Goal: Transaction & Acquisition: Purchase product/service

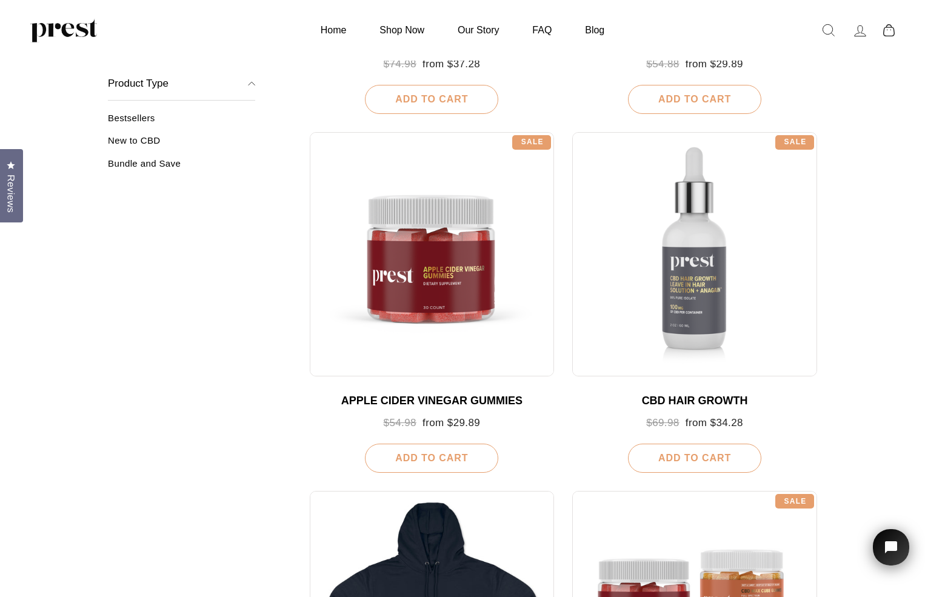
scroll to position [840, 0]
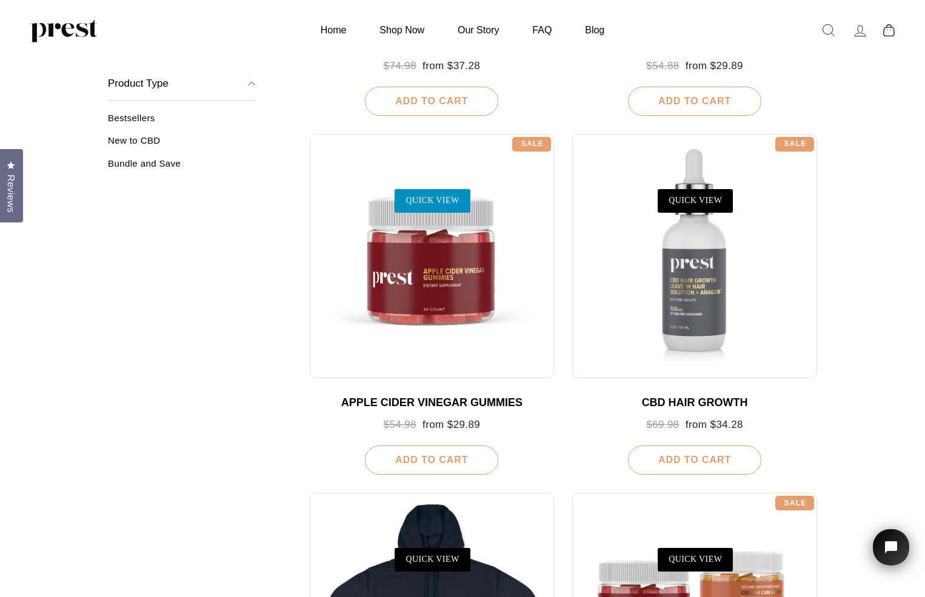
click at [424, 200] on link "QUICK VIEW" at bounding box center [432, 200] width 75 height 23
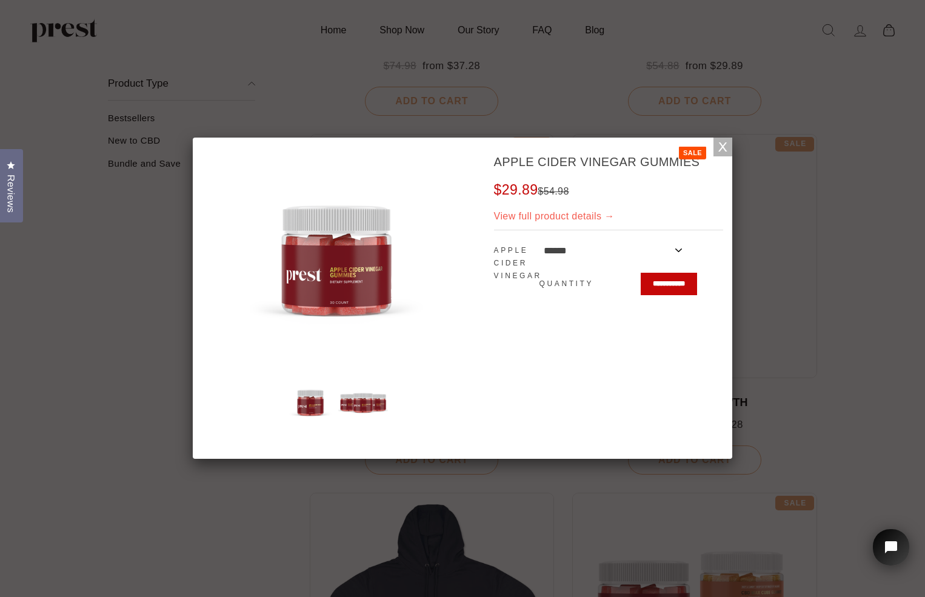
scroll to position [0, 0]
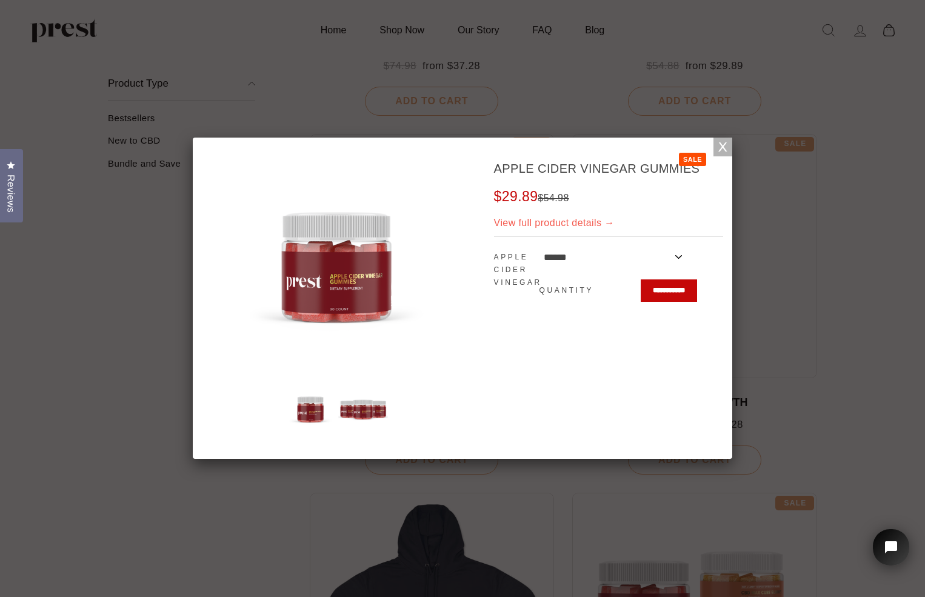
click at [578, 222] on link "View full product details →" at bounding box center [554, 223] width 121 height 10
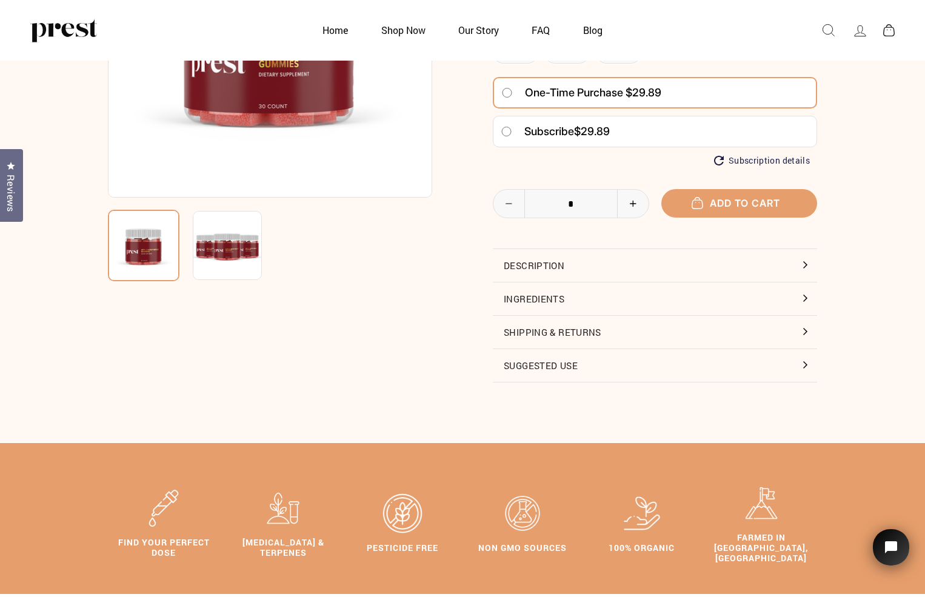
scroll to position [213, 0]
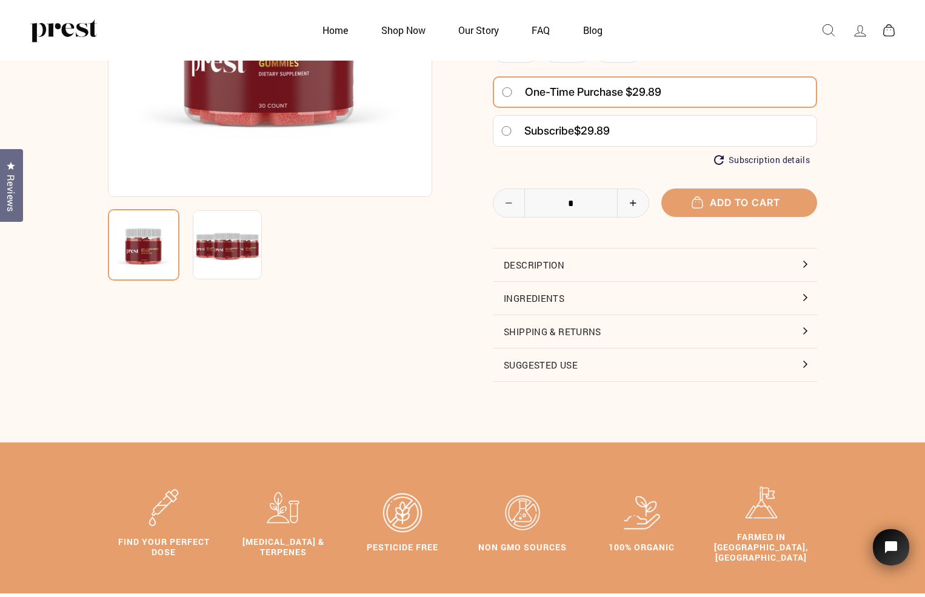
click at [536, 262] on button "Description" at bounding box center [655, 264] width 324 height 33
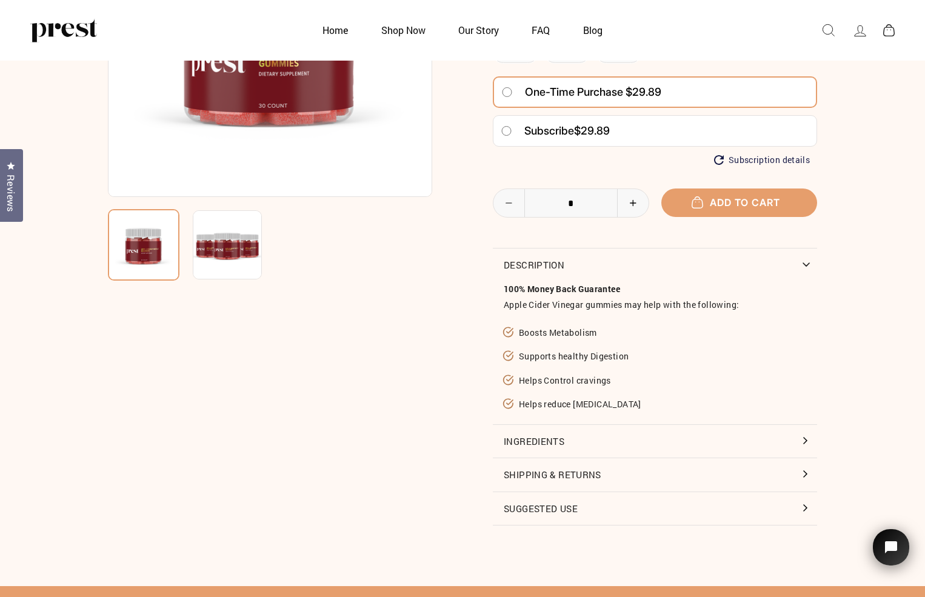
click at [516, 439] on button "Ingredients" at bounding box center [655, 441] width 324 height 33
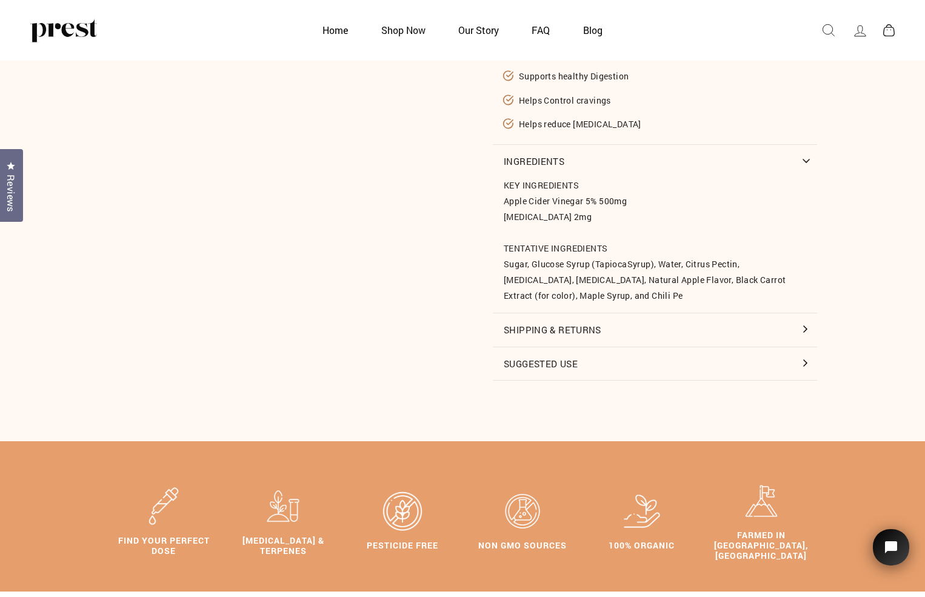
scroll to position [496, 0]
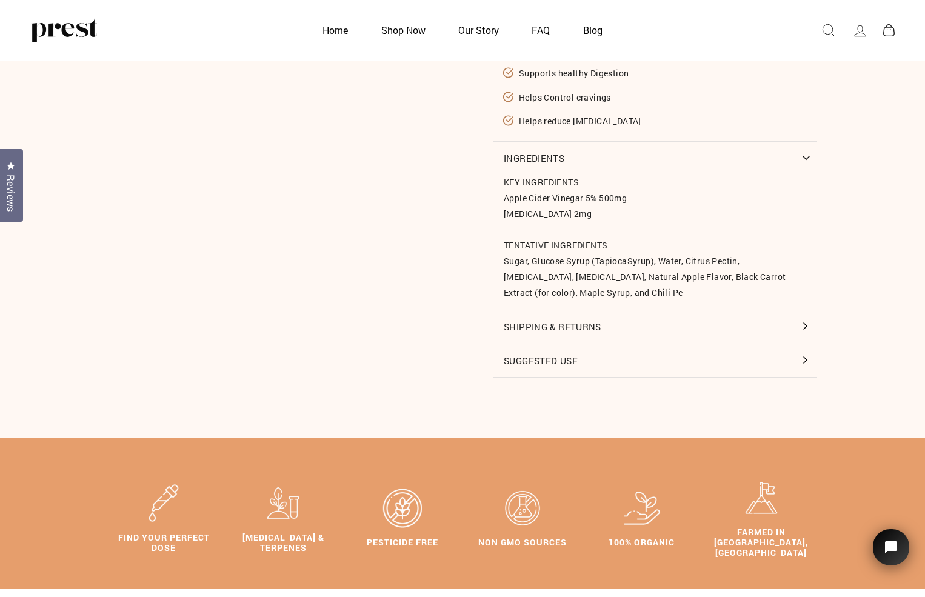
click at [573, 355] on button "Suggested Use" at bounding box center [655, 360] width 324 height 33
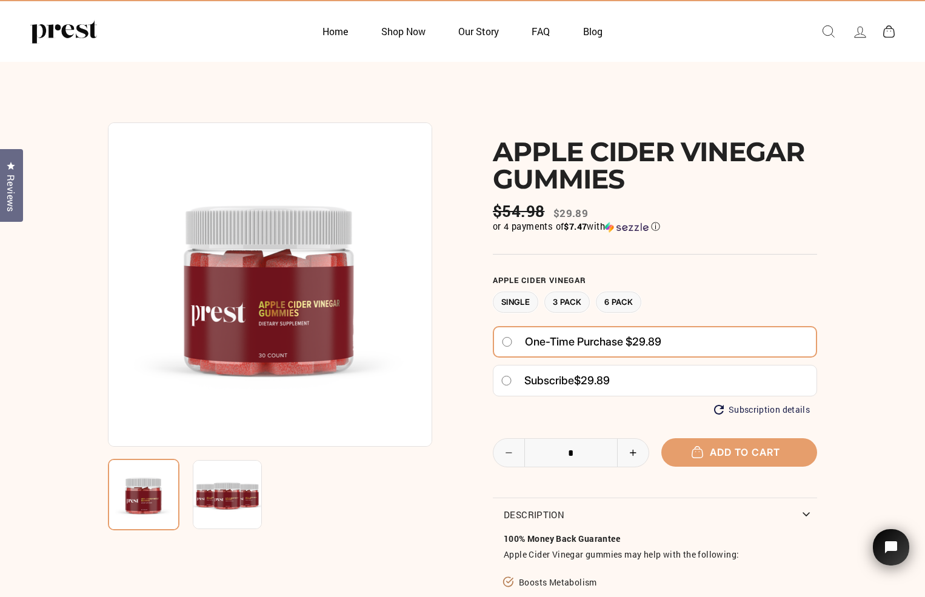
scroll to position [23, 0]
click at [570, 301] on label "3 Pack" at bounding box center [566, 302] width 45 height 21
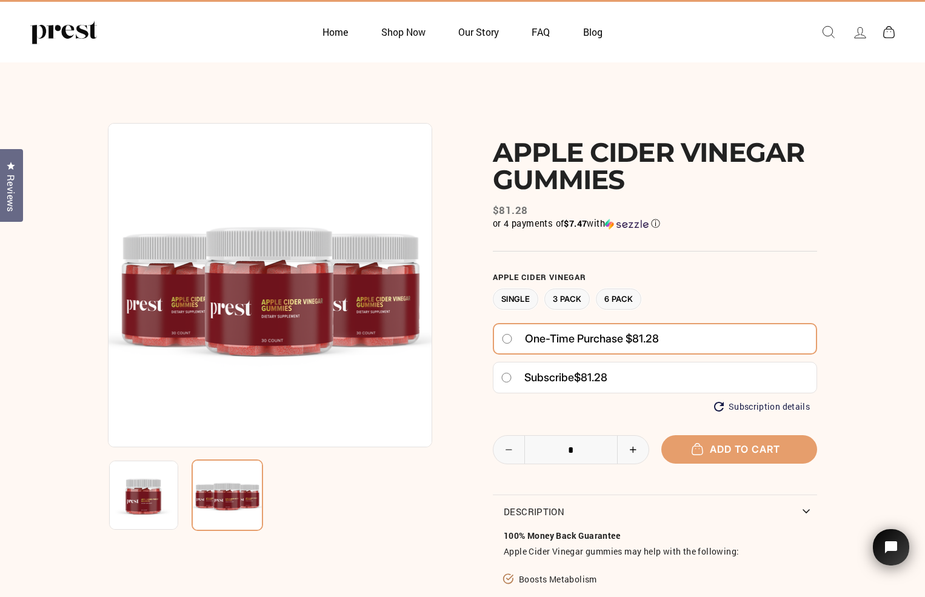
click at [511, 299] on label "Single" at bounding box center [515, 298] width 45 height 21
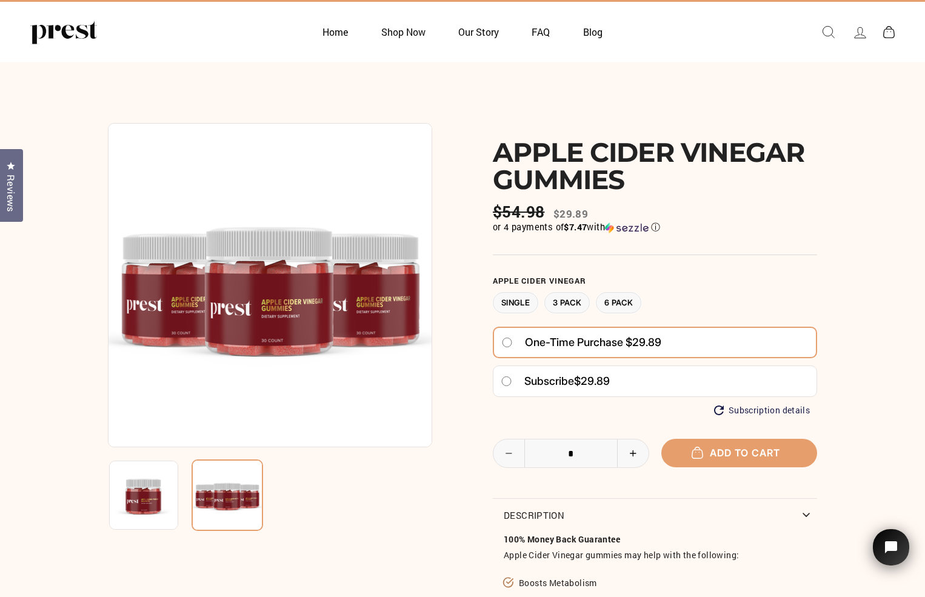
click at [576, 304] on label "3 Pack" at bounding box center [566, 302] width 45 height 21
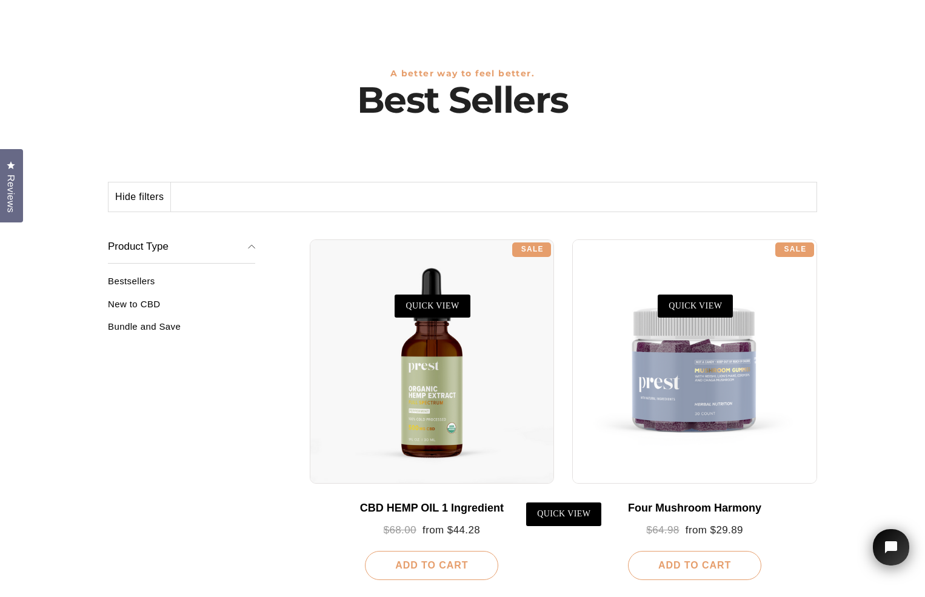
scroll to position [77, 0]
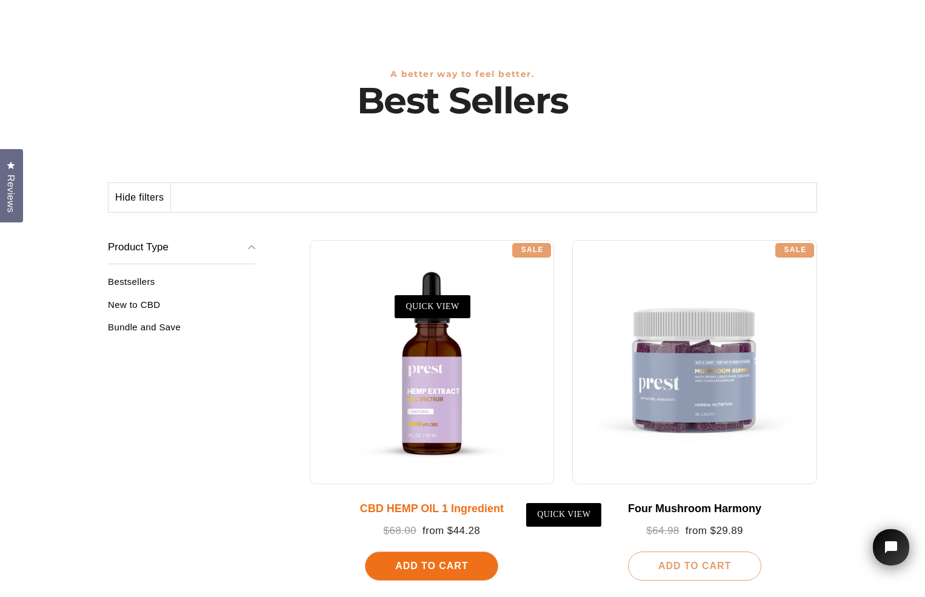
click at [419, 370] on div at bounding box center [432, 362] width 245 height 245
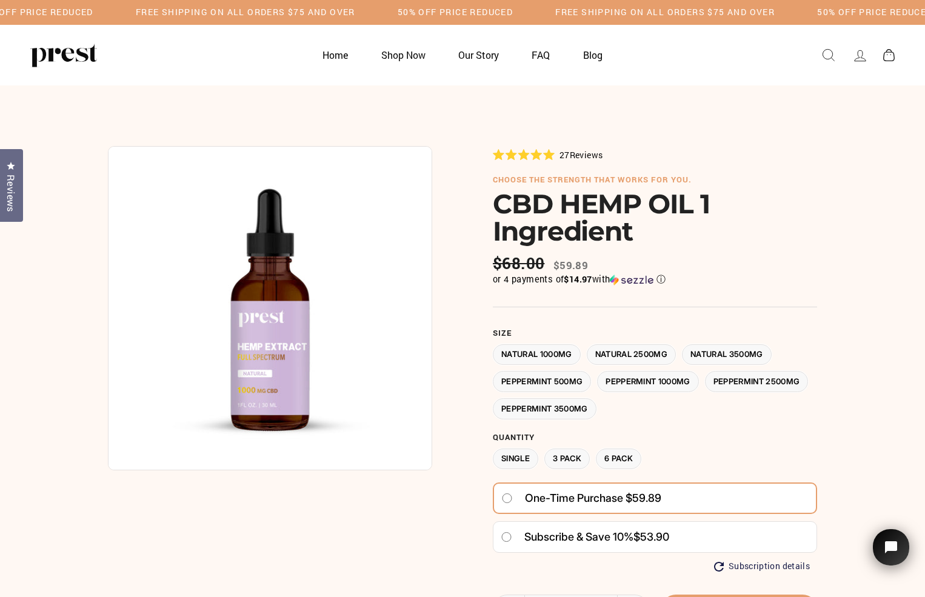
click at [728, 353] on label "Natural 3500MG" at bounding box center [727, 354] width 90 height 21
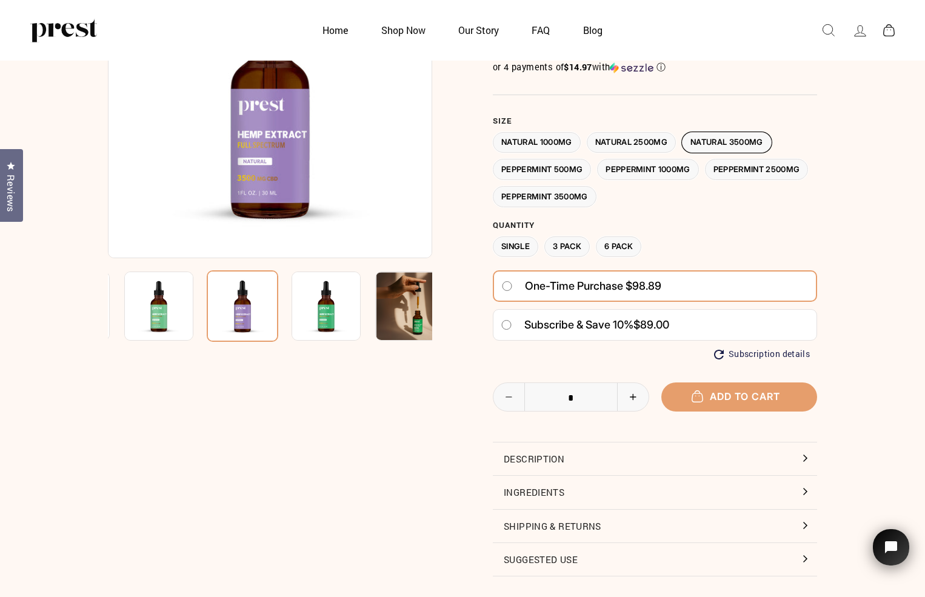
scroll to position [152, 0]
click at [556, 458] on button "Description" at bounding box center [655, 458] width 324 height 33
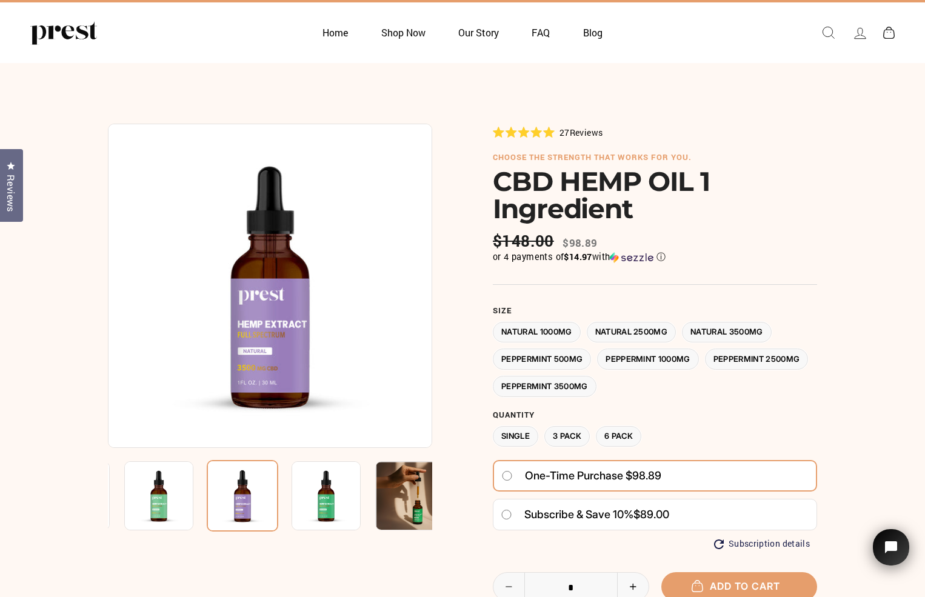
scroll to position [22, 0]
click at [567, 436] on label "3 Pack" at bounding box center [566, 437] width 45 height 21
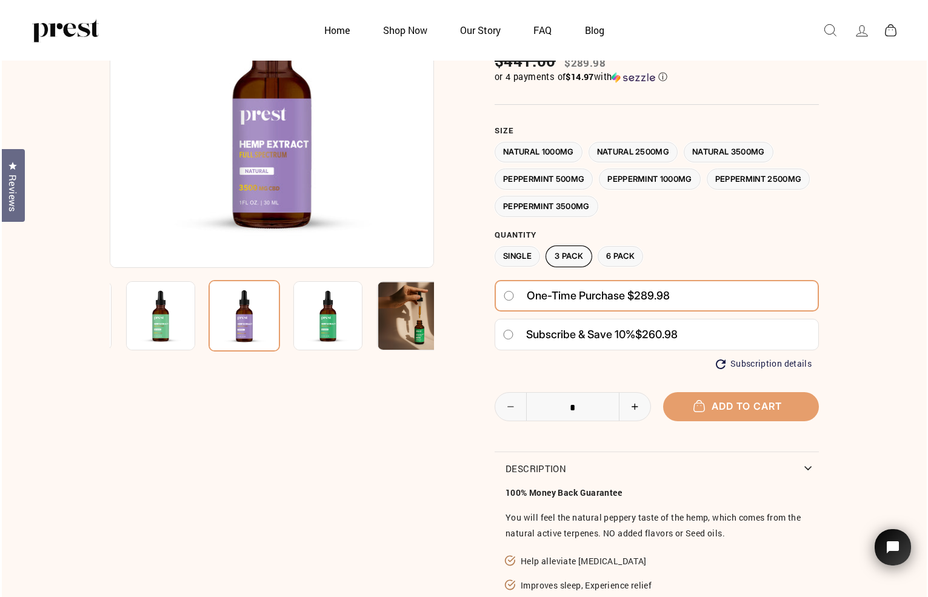
scroll to position [155, 0]
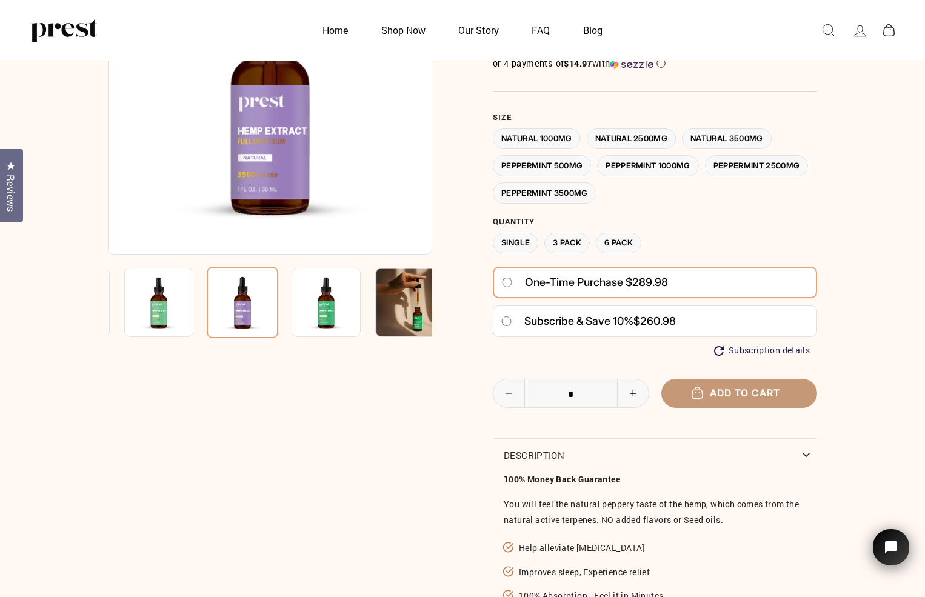
click at [726, 393] on span "Add to cart" at bounding box center [739, 393] width 82 height 12
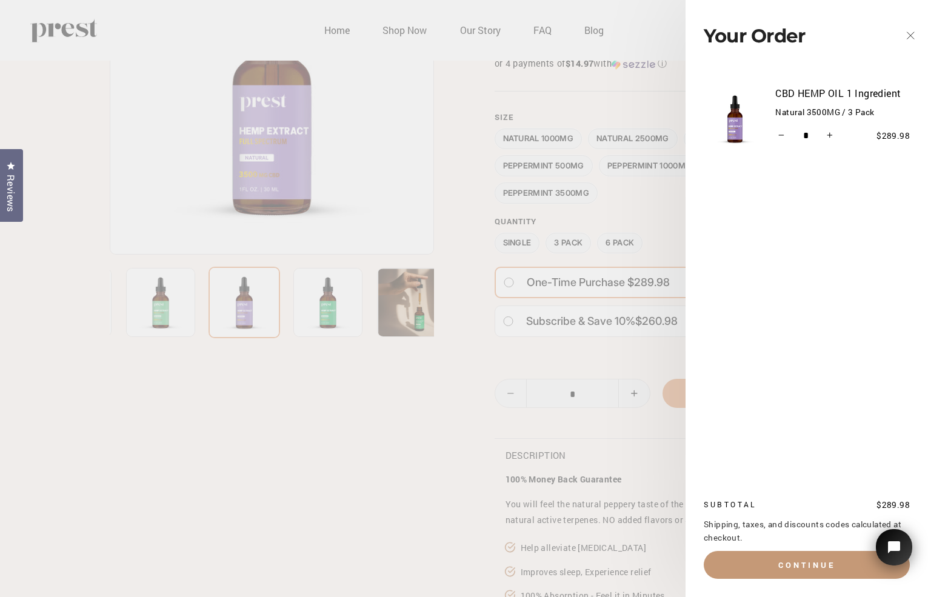
click at [792, 561] on button "Continue" at bounding box center [807, 565] width 206 height 28
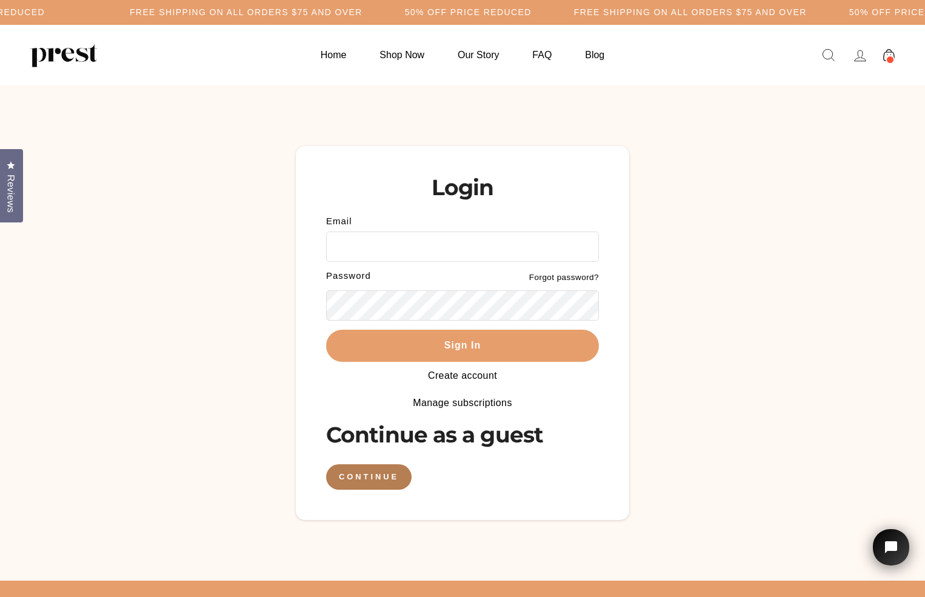
click at [373, 244] on input "Email" at bounding box center [462, 246] width 273 height 30
type input "**********"
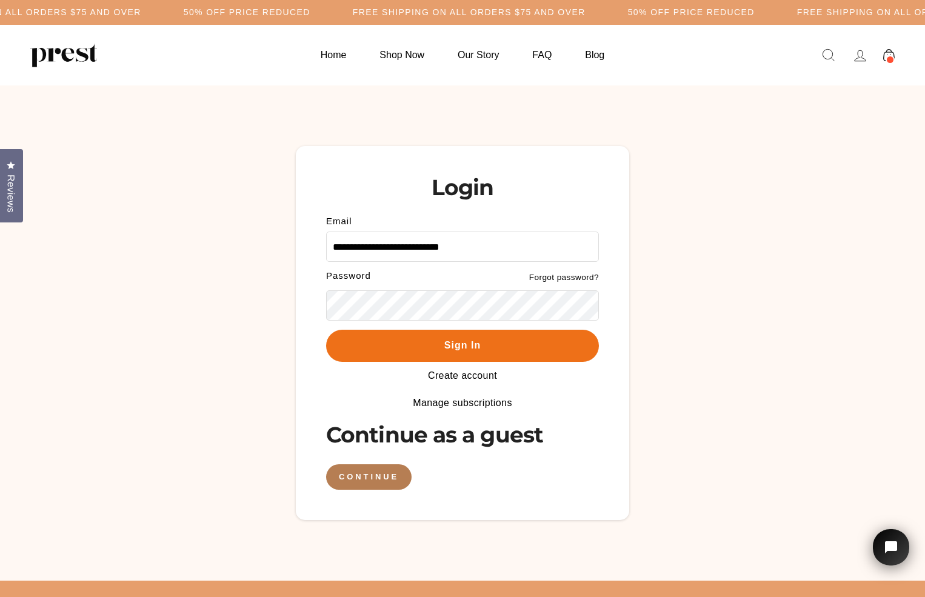
click at [370, 345] on button "Sign In" at bounding box center [462, 346] width 273 height 32
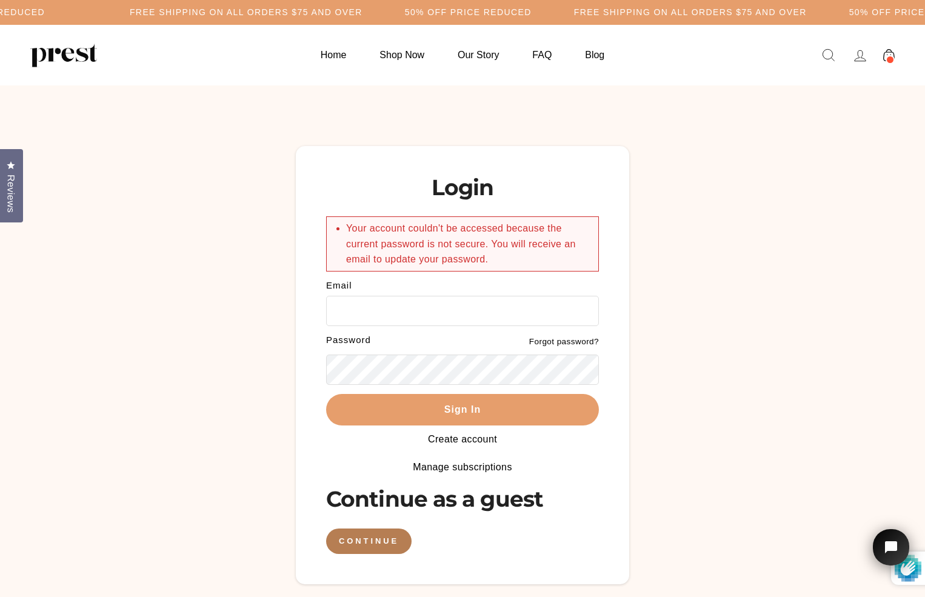
click at [568, 342] on link "Forgot password?" at bounding box center [564, 341] width 70 height 9
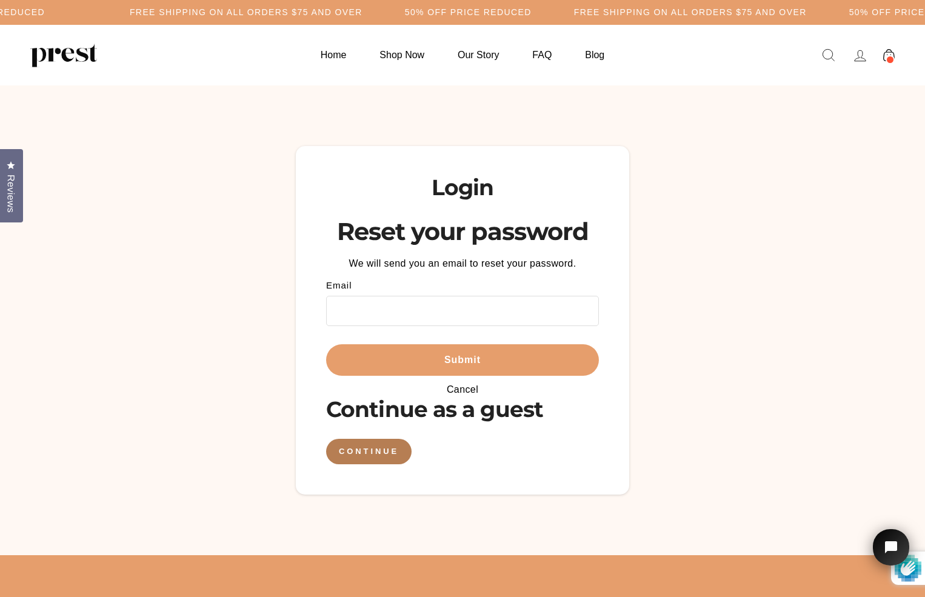
click at [368, 310] on input "Email" at bounding box center [462, 311] width 273 height 30
type input "**********"
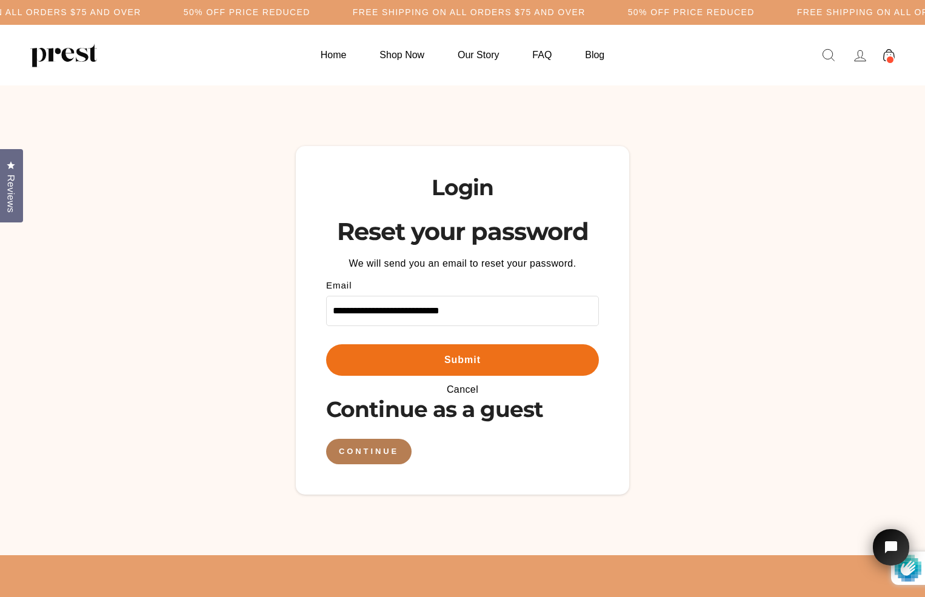
click at [418, 366] on button "Submit" at bounding box center [462, 360] width 273 height 32
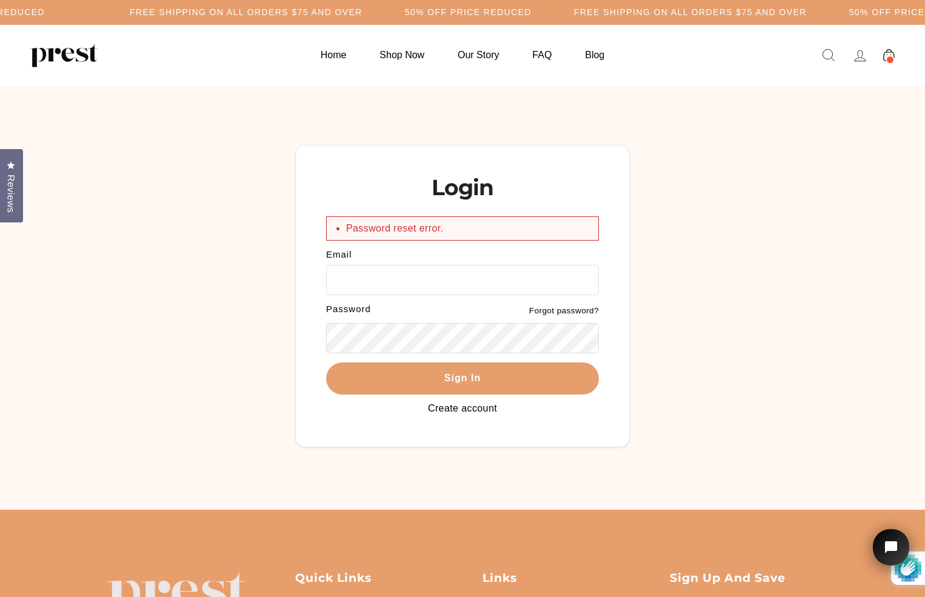
click at [356, 282] on input "Email" at bounding box center [462, 280] width 273 height 30
type input "**********"
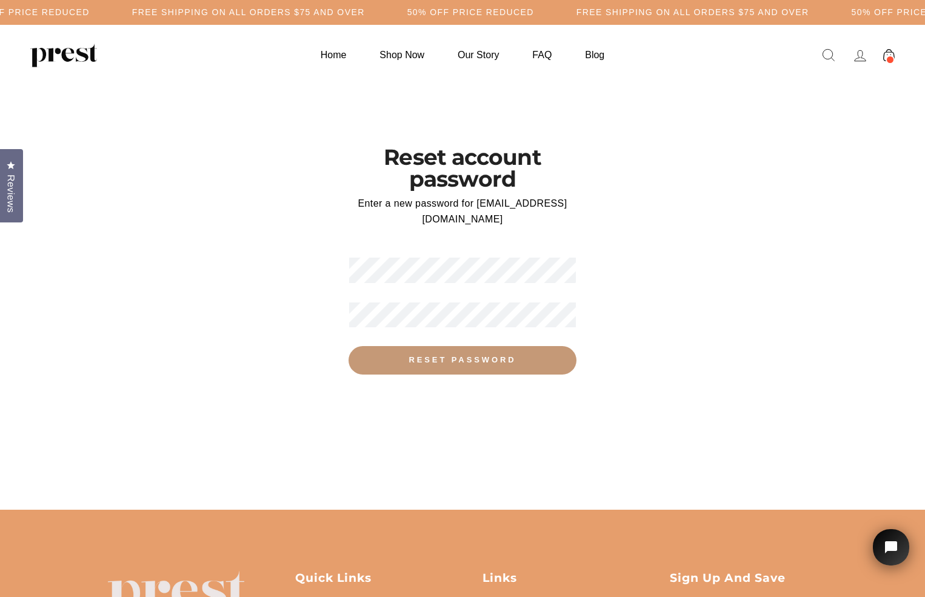
click at [394, 364] on button "Reset Password" at bounding box center [461, 360] width 227 height 28
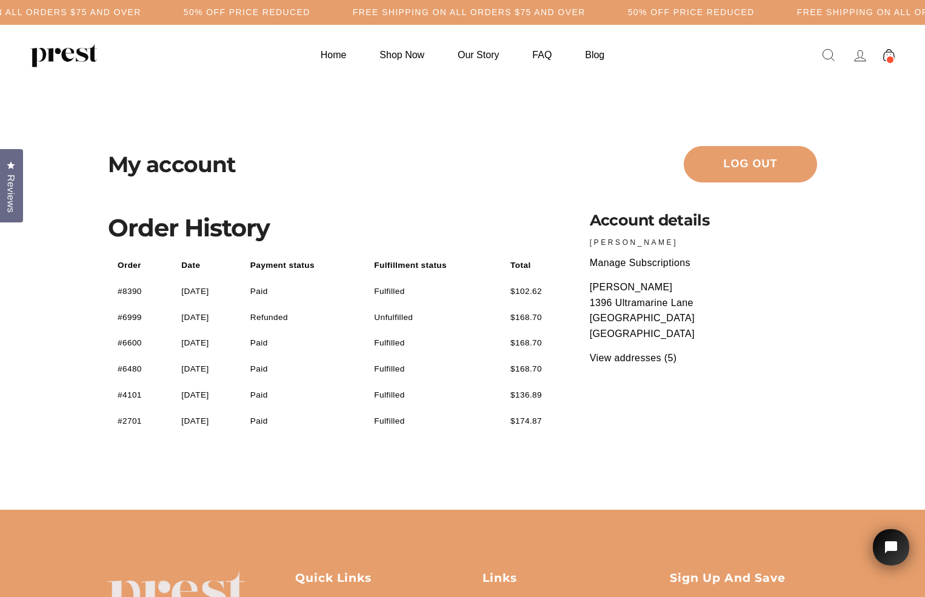
click at [889, 53] on icon at bounding box center [889, 55] width 12 height 13
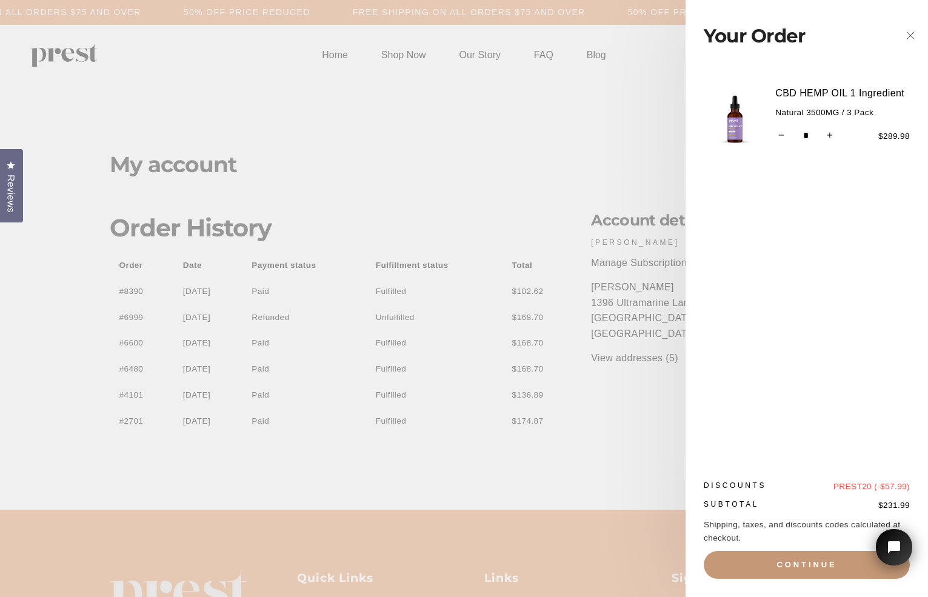
click at [794, 565] on button "Continue" at bounding box center [807, 565] width 206 height 28
